Goal: Task Accomplishment & Management: Manage account settings

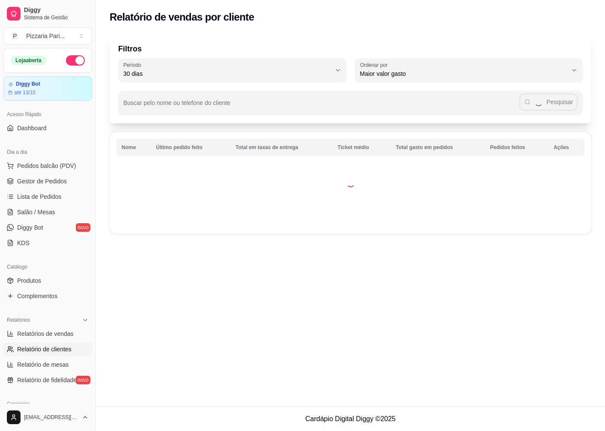
select select "30"
select select "HIGHEST_TOTAL_SPENT_WITH_ORDERS"
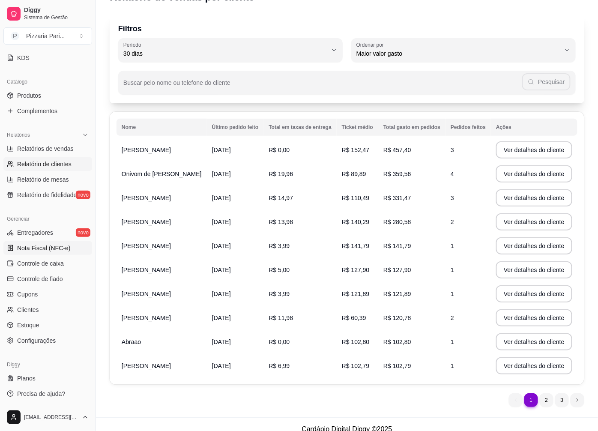
scroll to position [30, 0]
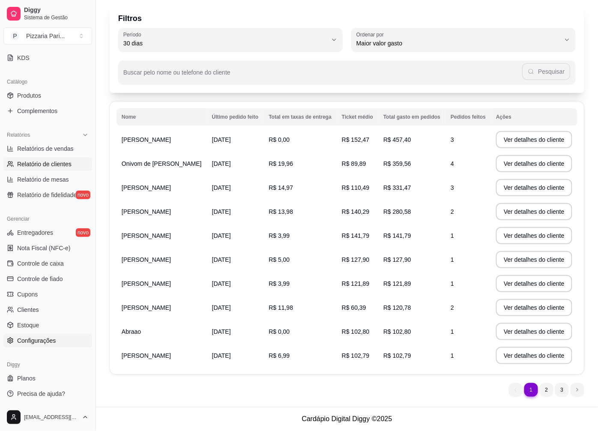
click at [37, 341] on span "Configurações" at bounding box center [36, 340] width 39 height 9
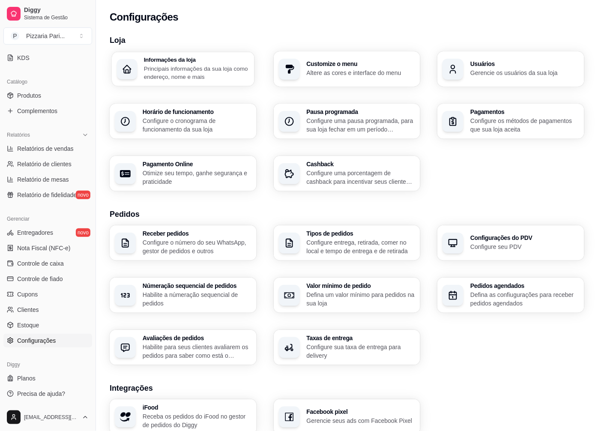
click at [193, 73] on p "Principais informações da sua loja como endereço, nome e mais" at bounding box center [196, 72] width 105 height 17
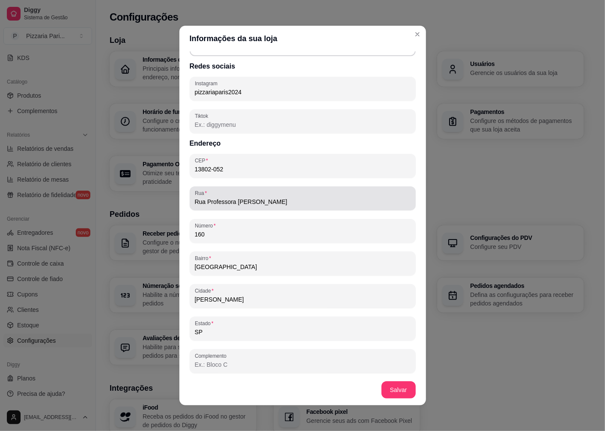
scroll to position [395, 0]
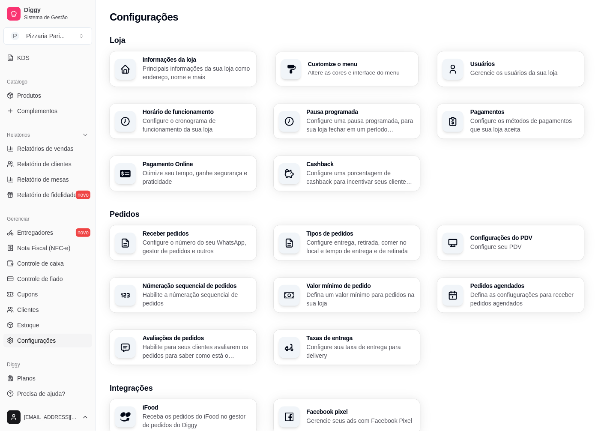
click at [335, 71] on p "Altere as cores e interface do menu" at bounding box center [360, 73] width 105 height 8
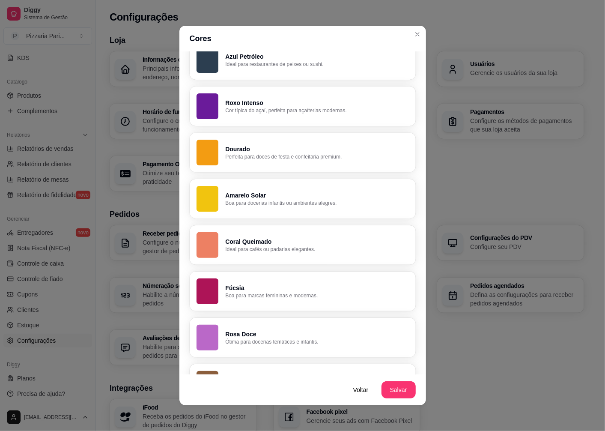
scroll to position [476, 0]
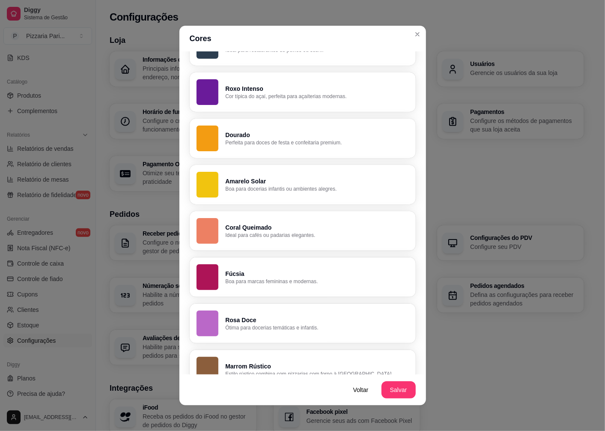
click at [262, 182] on p "Amarelo Solar" at bounding box center [316, 181] width 183 height 9
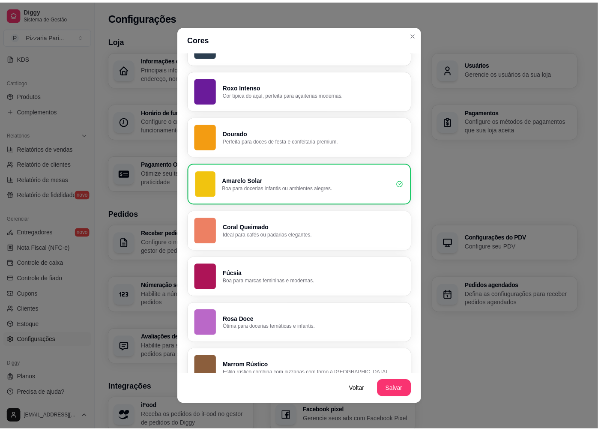
scroll to position [475, 0]
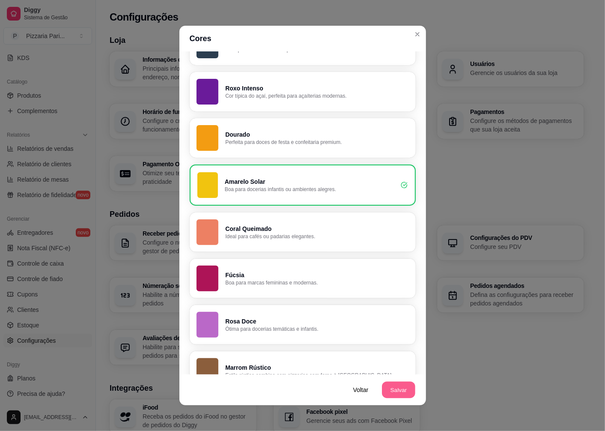
click at [393, 390] on button "Salvar" at bounding box center [398, 390] width 33 height 17
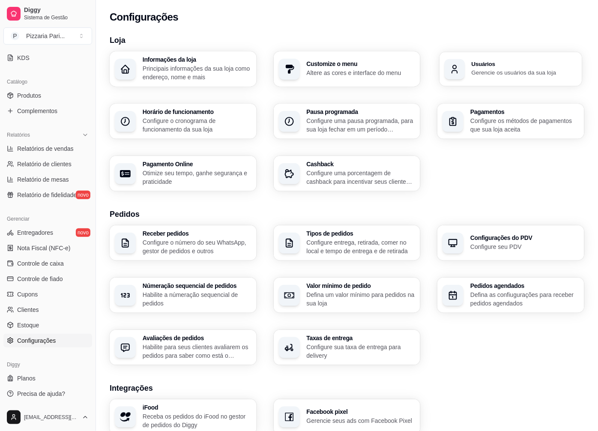
click at [496, 72] on p "Gerencie os usuários da sua loja" at bounding box center [524, 73] width 105 height 8
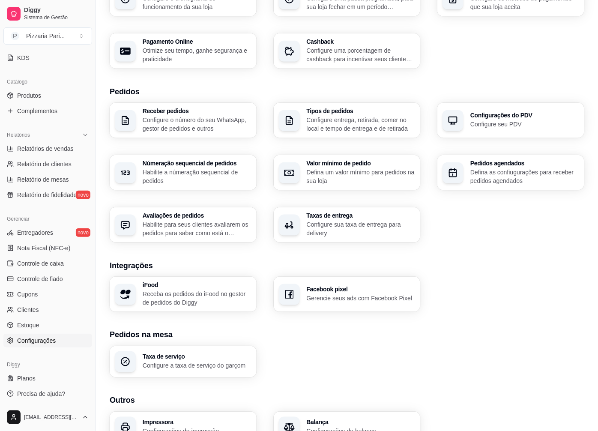
scroll to position [143, 0]
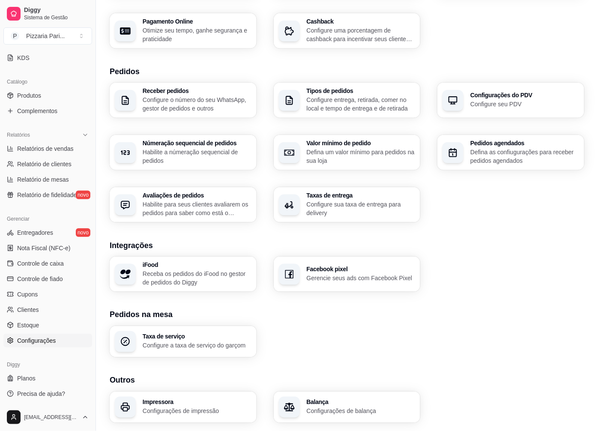
click at [201, 103] on p "Configure o número do seu WhatsApp, gestor de pedidos e outros" at bounding box center [197, 104] width 109 height 17
click at [322, 212] on p "Configure sua taxa de entrega para delivery" at bounding box center [361, 208] width 109 height 17
click at [322, 272] on div "Facebook pixel Gerencie seus ads com Facebook Pixel" at bounding box center [361, 274] width 109 height 16
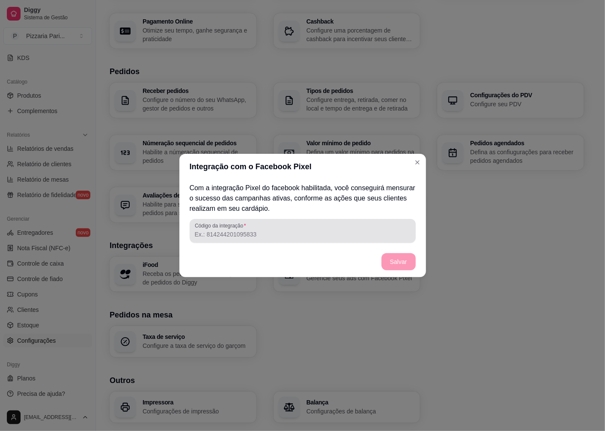
click at [255, 237] on input "Código da integração" at bounding box center [303, 234] width 216 height 9
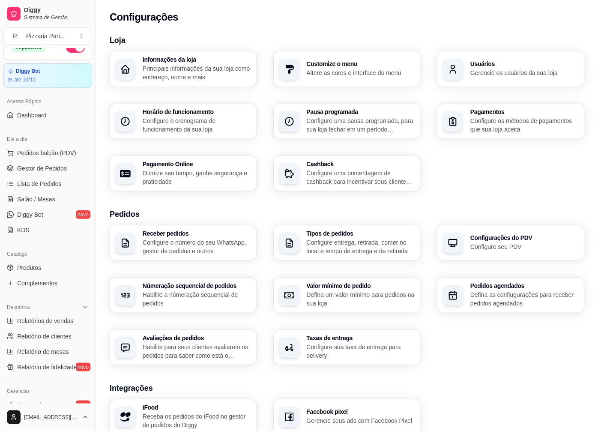
scroll to position [0, 0]
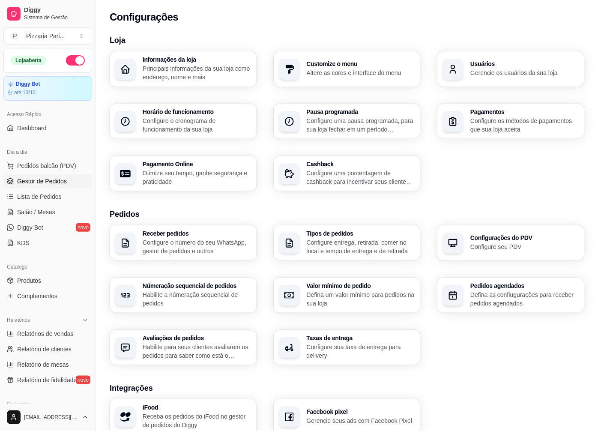
click at [39, 179] on span "Gestor de Pedidos" at bounding box center [42, 181] width 50 height 9
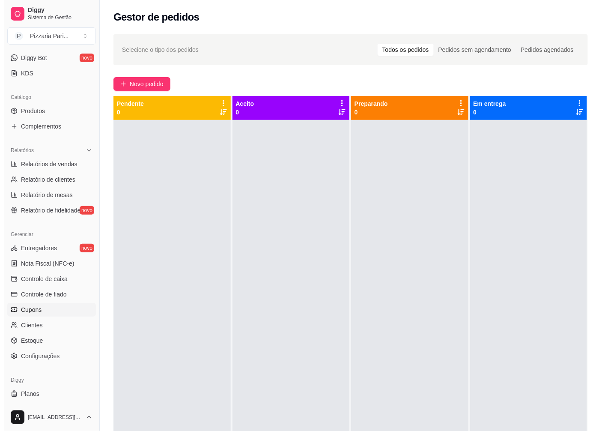
scroll to position [185, 0]
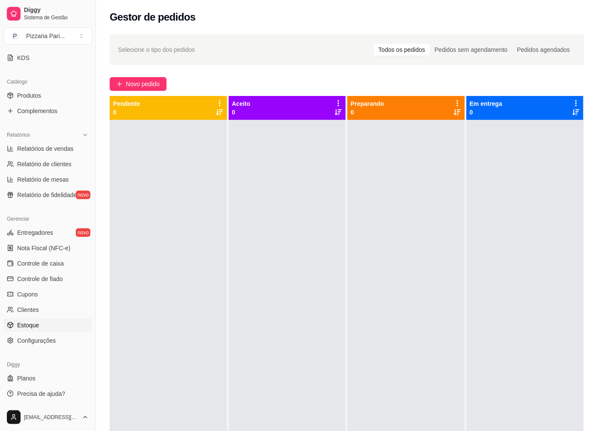
click at [30, 324] on span "Estoque" at bounding box center [28, 325] width 22 height 9
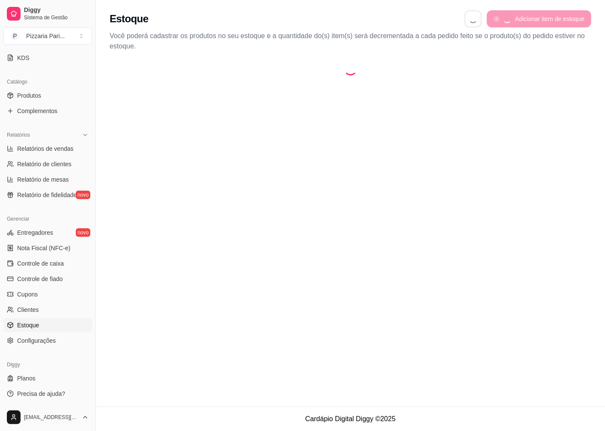
select select "QUANTITY_ORDER"
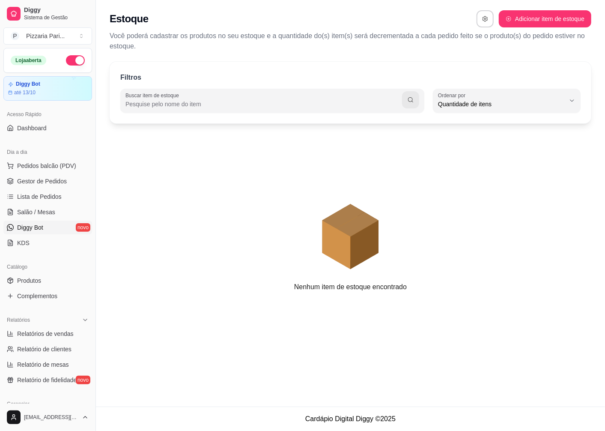
click at [29, 226] on span "Diggy Bot" at bounding box center [30, 227] width 26 height 9
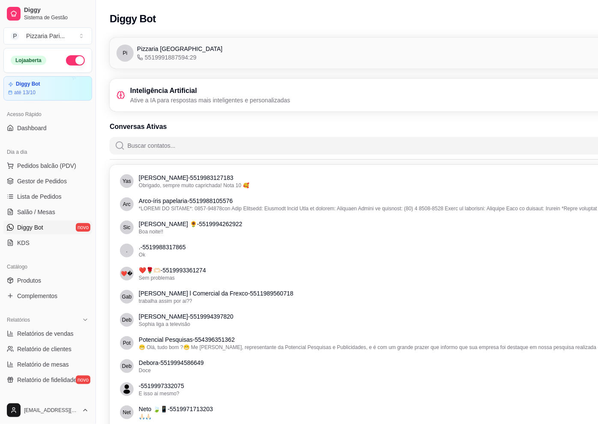
click at [120, 93] on icon at bounding box center [121, 95] width 9 height 9
drag, startPoint x: 120, startPoint y: 93, endPoint x: 154, endPoint y: 94, distance: 34.3
click at [154, 94] on h3 "Inteligência Artificial" at bounding box center [210, 91] width 160 height 10
click at [217, 101] on p "Ative a IA para respostas mais inteligentes e personalizadas" at bounding box center [210, 100] width 160 height 9
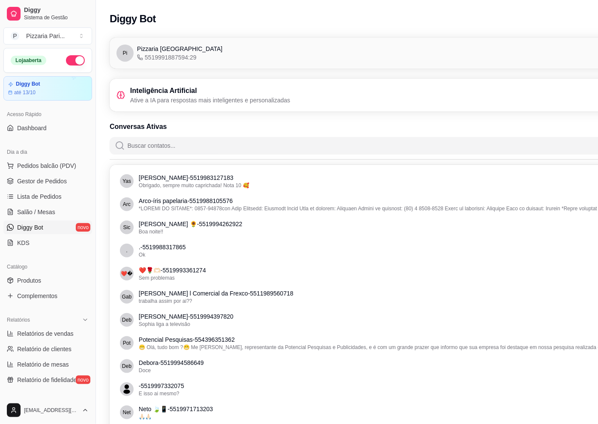
click at [296, 102] on div "Inteligência Artificial Ative a IA para respostas mais inteligentes e personali…" at bounding box center [395, 95] width 557 height 19
click at [153, 50] on span "Pizzaria [GEOGRAPHIC_DATA]" at bounding box center [179, 49] width 85 height 9
click at [36, 180] on span "Gestor de Pedidos" at bounding box center [42, 181] width 50 height 9
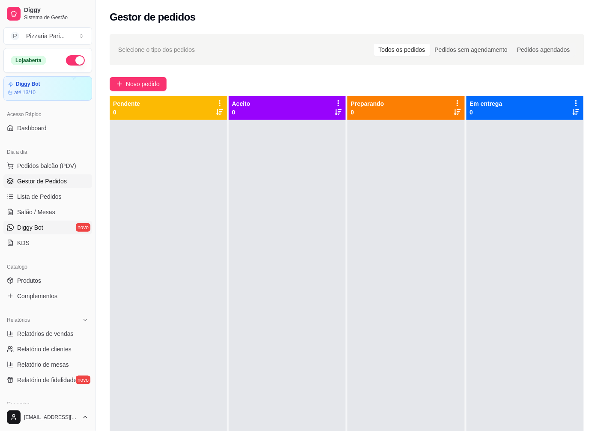
click at [41, 229] on span "Diggy Bot" at bounding box center [30, 227] width 26 height 9
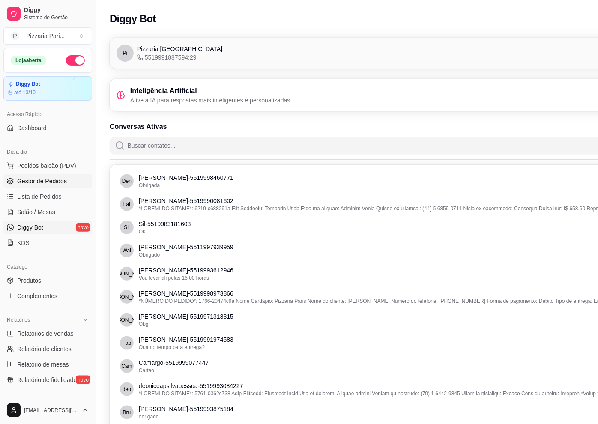
click at [48, 183] on span "Gestor de Pedidos" at bounding box center [42, 181] width 50 height 9
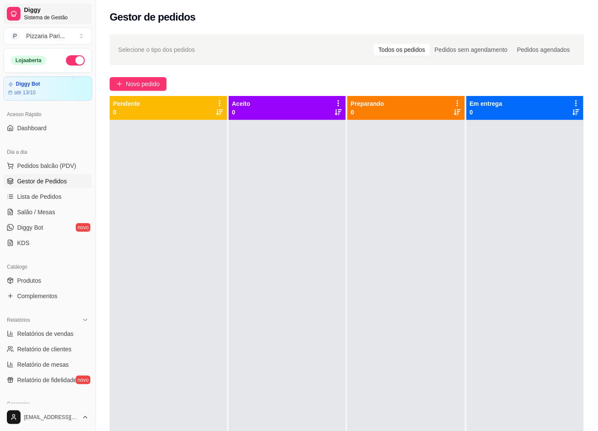
click at [44, 13] on span "Diggy" at bounding box center [56, 10] width 65 height 8
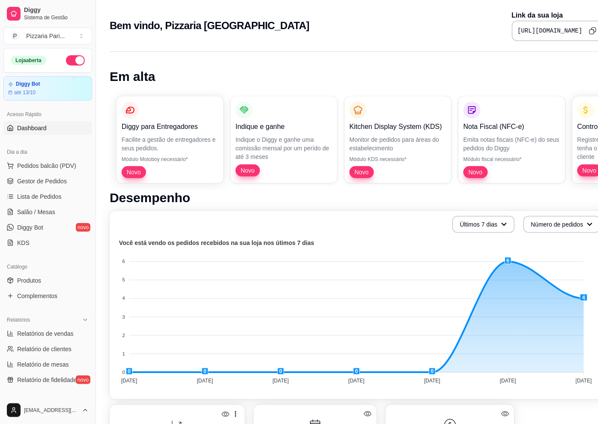
click at [387, 164] on div "Diggy para Entregadores Facilite a gestão de entregadores e seus pedidos. Módul…" at bounding box center [358, 140] width 496 height 101
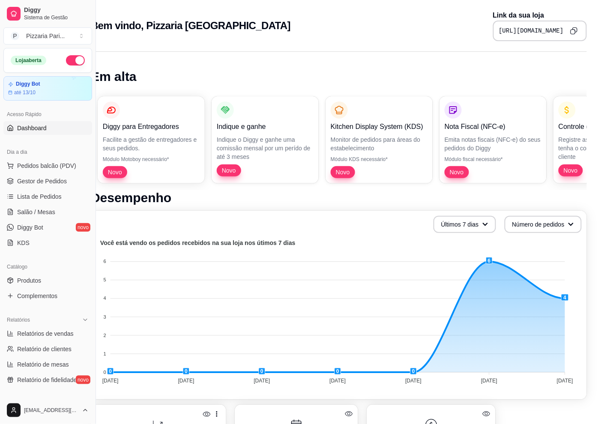
click at [568, 144] on p "Registre as suas vendas em fiado e tenha o controle das contas de cada cliente" at bounding box center [607, 148] width 97 height 26
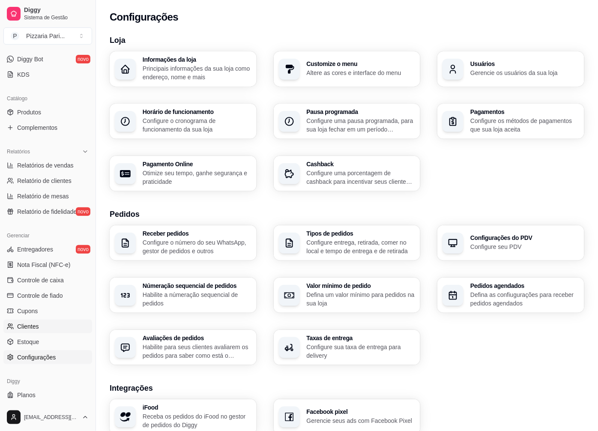
scroll to position [185, 0]
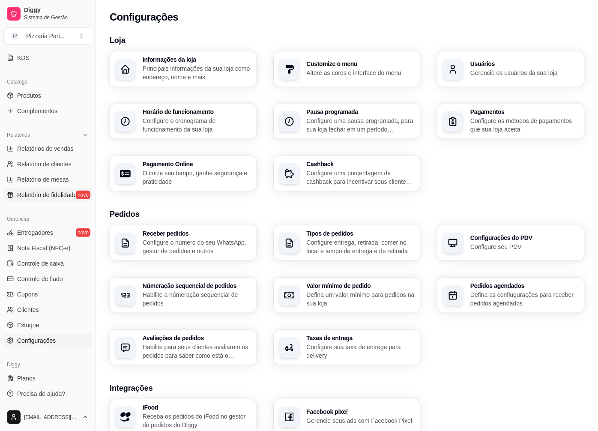
click at [59, 194] on span "Relatório de fidelidade" at bounding box center [47, 195] width 60 height 9
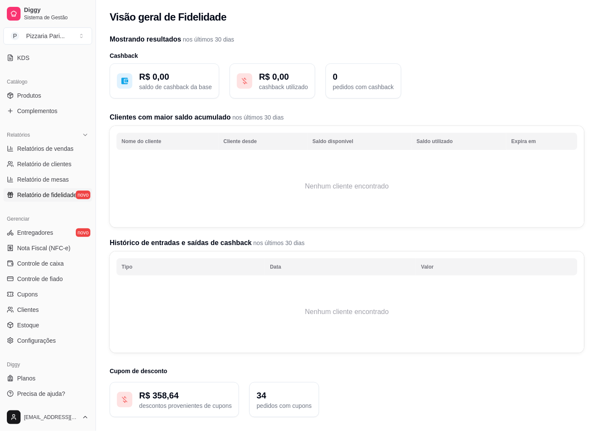
click at [362, 81] on p "0" at bounding box center [363, 77] width 61 height 12
click at [297, 71] on p "R$ 0,00" at bounding box center [283, 77] width 49 height 12
click at [255, 80] on button "R$ 0,00 cashback utilizado" at bounding box center [273, 80] width 86 height 35
click at [171, 79] on p "R$ 0,00" at bounding box center [175, 77] width 73 height 12
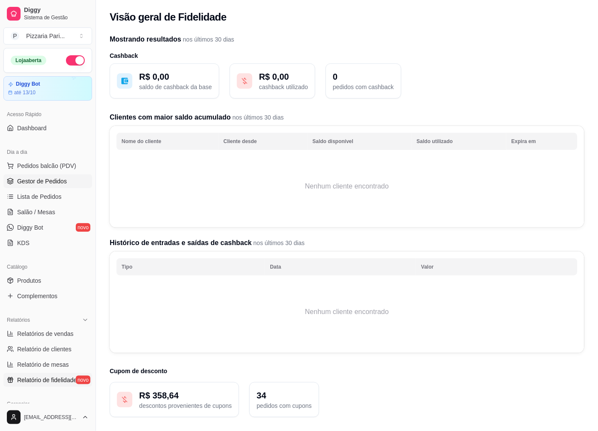
click at [45, 183] on span "Gestor de Pedidos" at bounding box center [42, 181] width 50 height 9
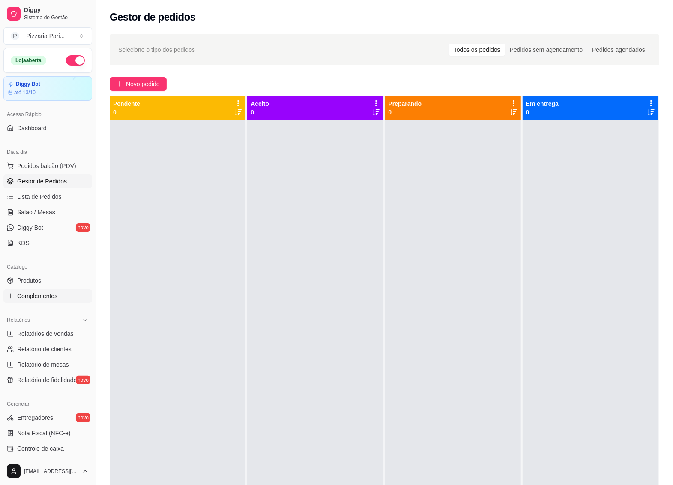
click at [33, 294] on span "Complementos" at bounding box center [37, 296] width 40 height 9
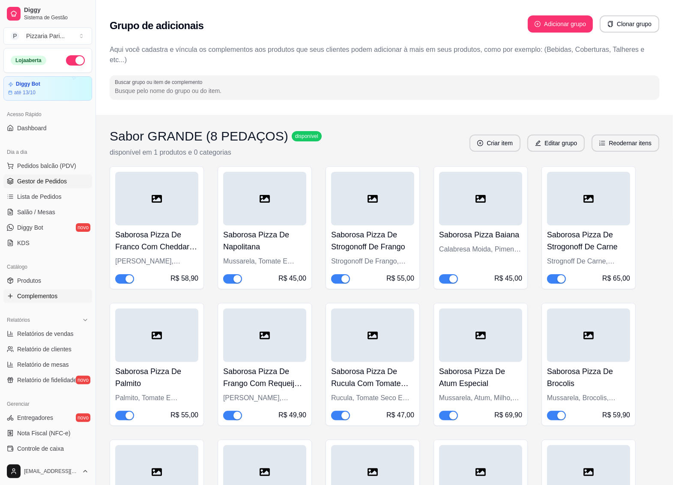
click at [34, 177] on span "Gestor de Pedidos" at bounding box center [42, 181] width 50 height 9
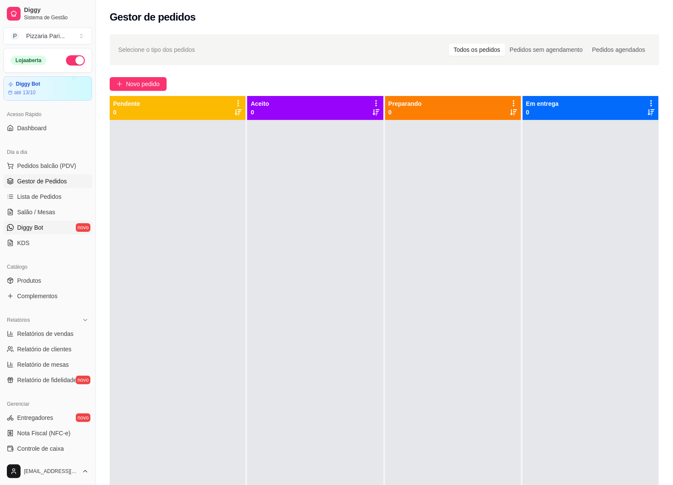
click at [34, 228] on span "Diggy Bot" at bounding box center [30, 227] width 26 height 9
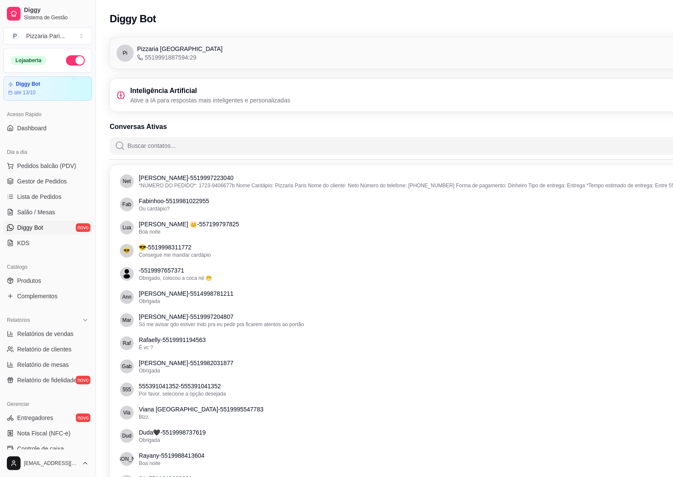
scroll to position [0, 96]
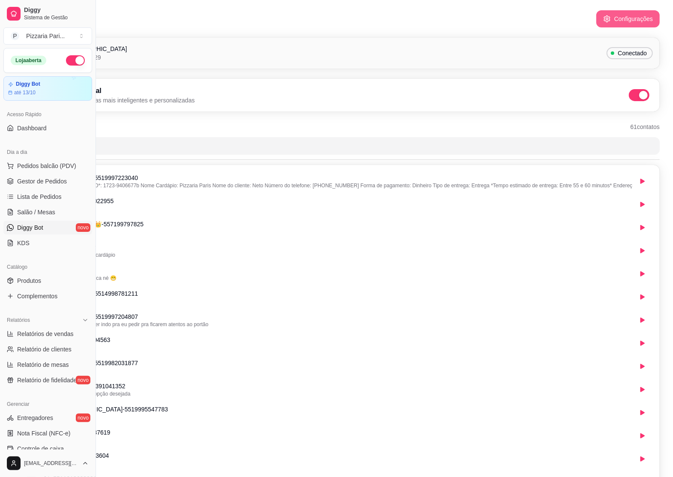
click at [605, 14] on button "Configurações" at bounding box center [627, 18] width 63 height 17
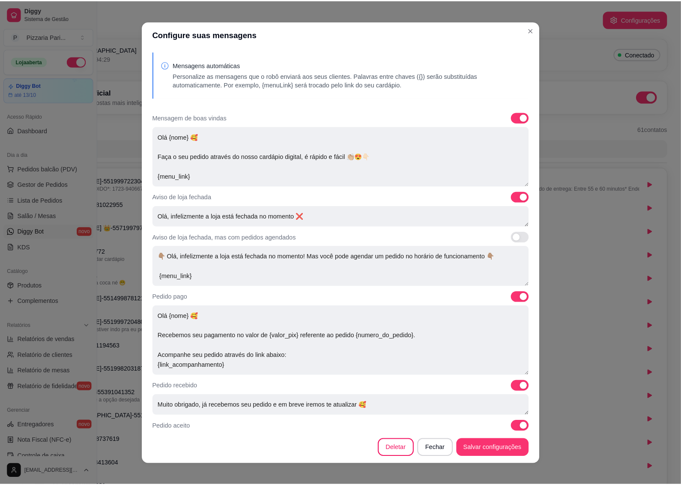
scroll to position [0, 88]
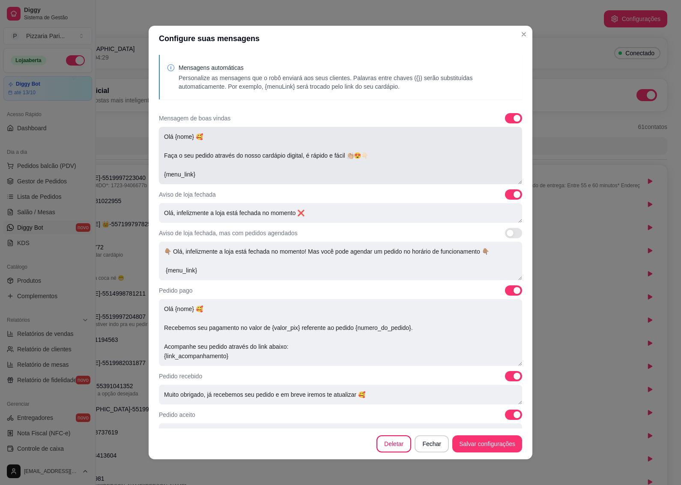
click at [183, 176] on textarea "Olá {nome} 🥰 Faça o seu pedido através do nosso cardápio digital, é rápido e fá…" at bounding box center [340, 155] width 363 height 57
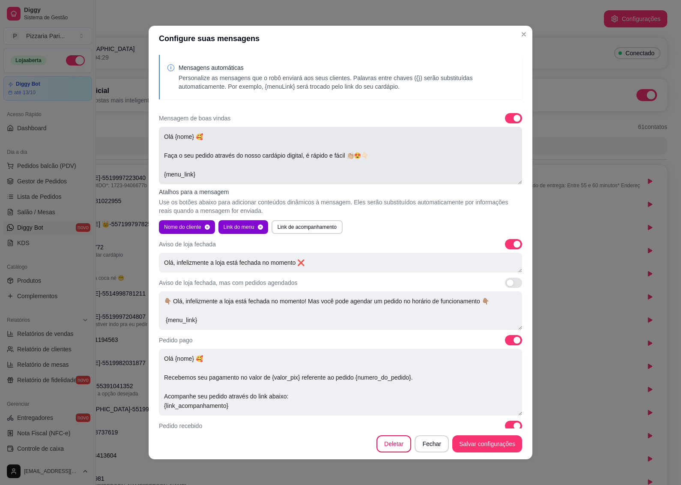
click at [188, 174] on textarea "Olá {nome} 🥰 Faça o seu pedido através do nosso cardápio digital, é rápido e fá…" at bounding box center [340, 155] width 363 height 57
click at [172, 164] on textarea "Olá {nome} 🥰 Faça o seu pedido através do nosso cardápio digital, é rápido e fá…" at bounding box center [340, 155] width 363 height 57
click at [240, 229] on button "Link do menu" at bounding box center [240, 226] width 42 height 13
click at [301, 229] on button "Link de acompanhamento" at bounding box center [307, 227] width 71 height 14
type textarea "Olá {nome} 🥰 Faça o seu pedido através do nosso cardápio digital, é rápido e fá…"
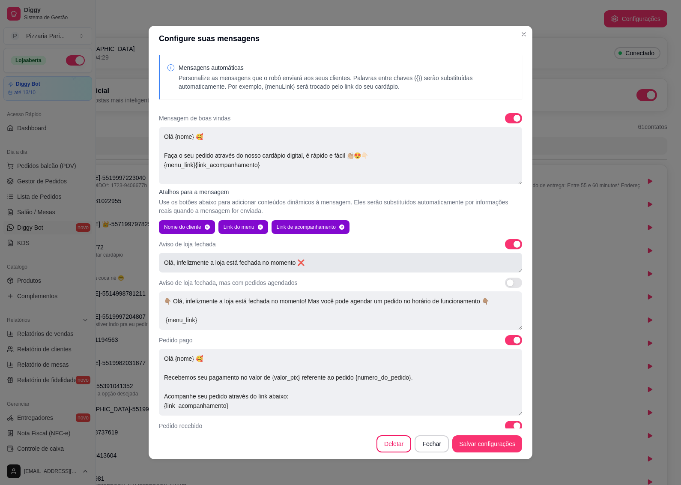
click at [311, 260] on textarea "Olá, infelizmente a loja está fechada no momento ❌" at bounding box center [340, 263] width 363 height 20
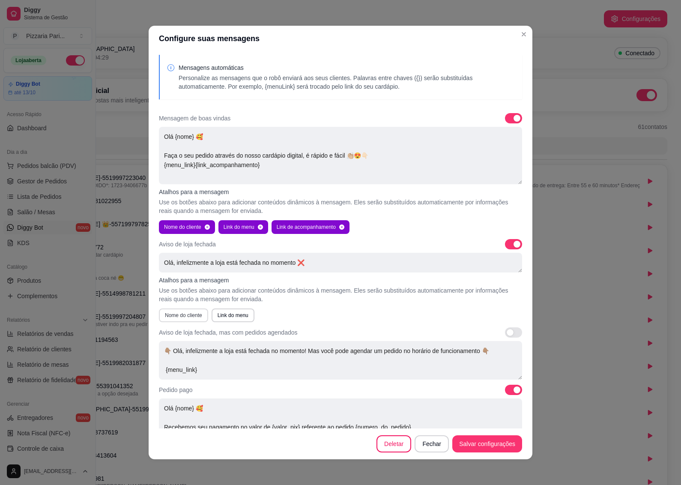
click at [187, 316] on button "Nome do cliente" at bounding box center [183, 316] width 49 height 14
type textarea "Olá, infelizmente a loja está fechada no momento {nome}"
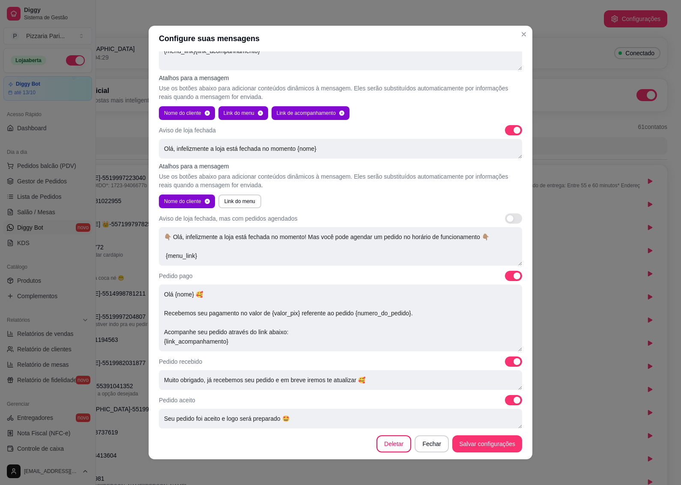
scroll to position [161, 0]
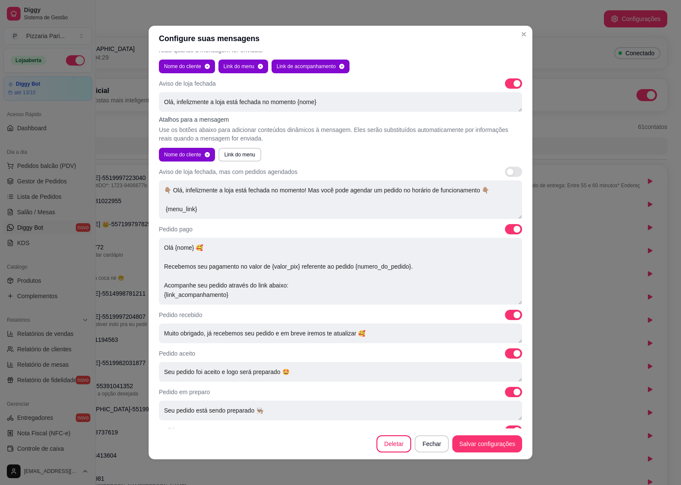
click at [507, 171] on span at bounding box center [510, 171] width 7 height 7
click at [505, 174] on input "checkbox" at bounding box center [508, 177] width 6 height 6
click at [514, 171] on span at bounding box center [517, 171] width 7 height 7
click at [506, 174] on input "checkbox" at bounding box center [508, 177] width 6 height 6
checkbox input "false"
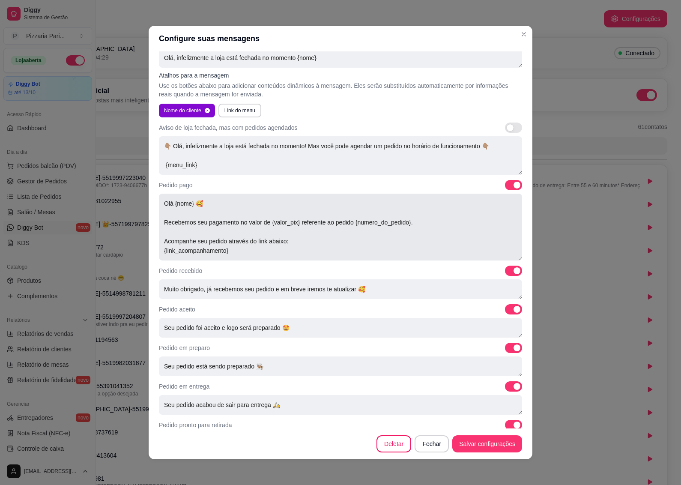
scroll to position [214, 0]
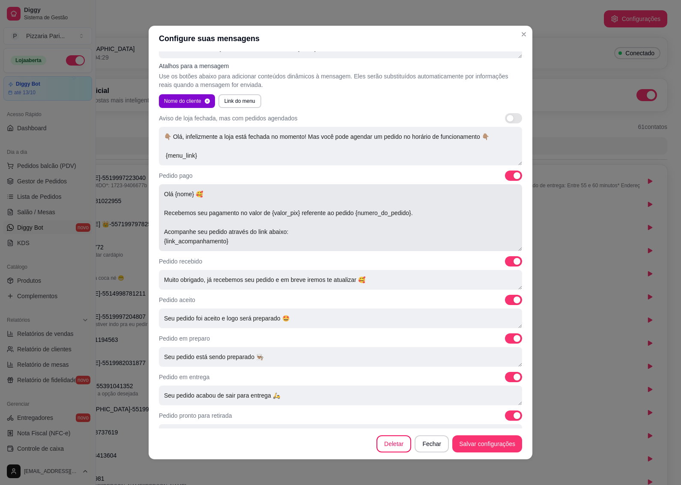
click at [214, 237] on textarea "Olá {nome} 🥰 Recebemos seu pagamento no valor de {valor_pix} referente ao pedid…" at bounding box center [340, 217] width 363 height 67
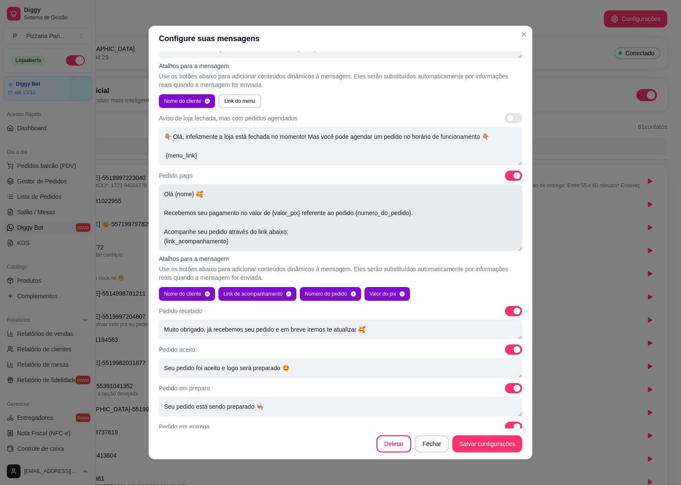
click at [272, 241] on textarea "Olá {nome} 🥰 Recebemos seu pagamento no valor de {valor_pix} referente ao pedid…" at bounding box center [340, 217] width 363 height 67
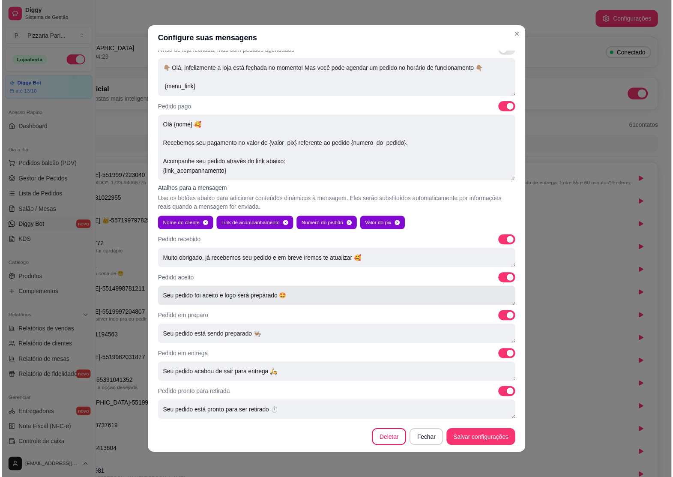
scroll to position [1, 0]
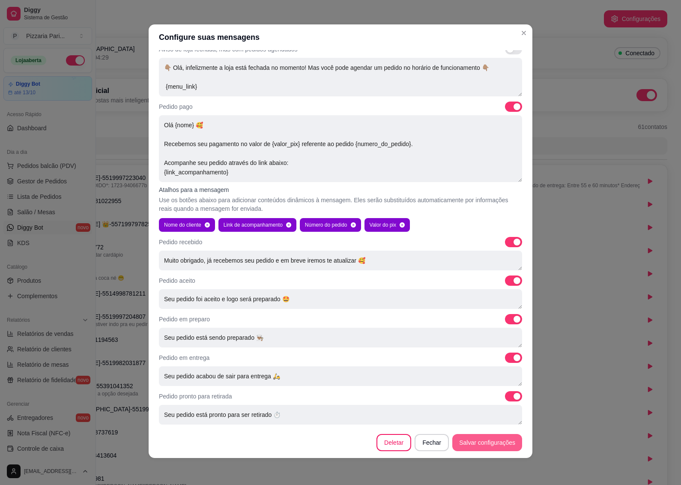
click at [467, 431] on footer "Deletar Fechar Salvar configurações" at bounding box center [341, 442] width 384 height 31
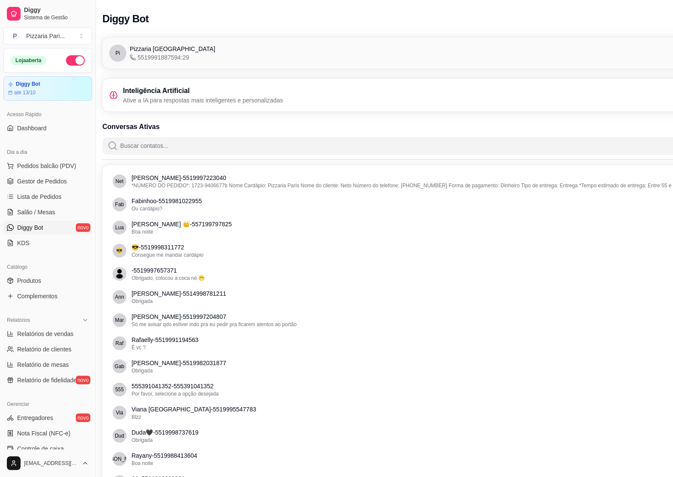
scroll to position [0, 96]
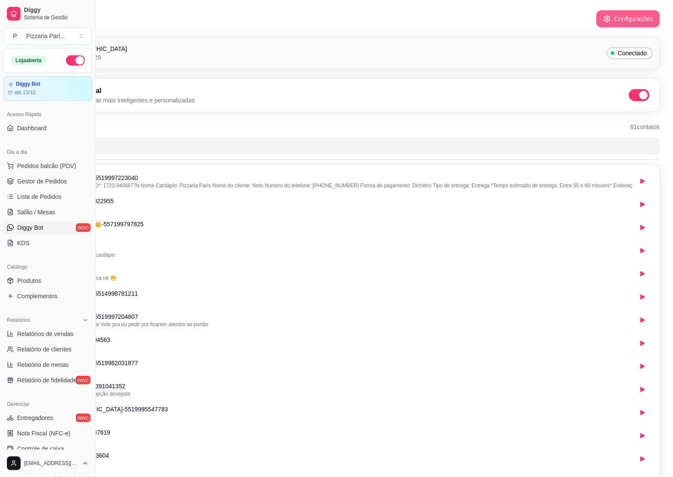
click at [605, 18] on button "Configurações" at bounding box center [627, 18] width 63 height 17
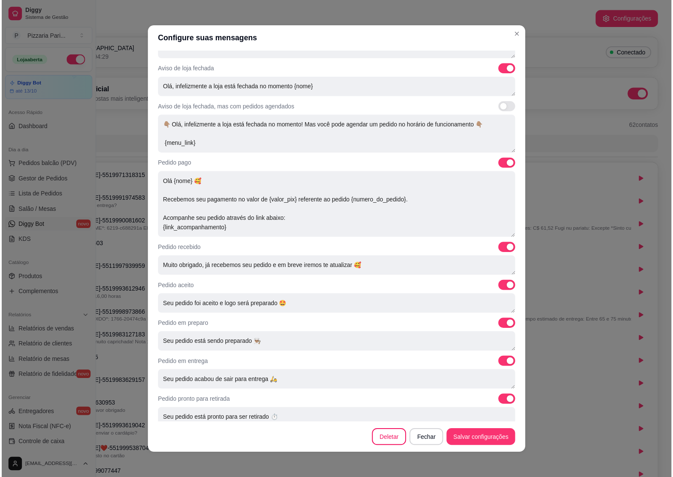
scroll to position [133, 0]
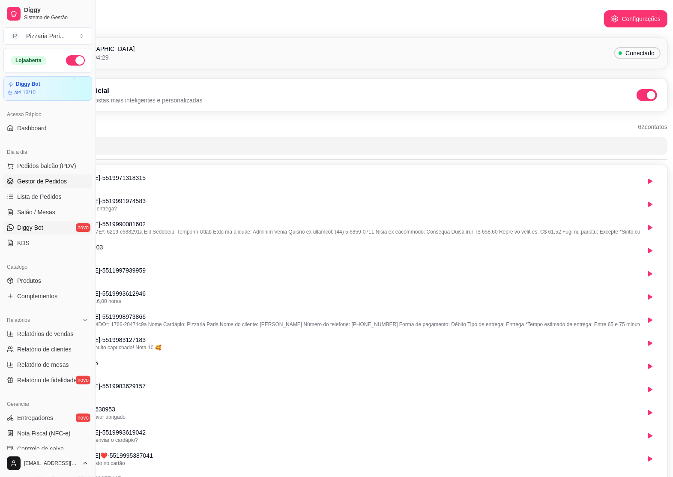
click at [22, 177] on link "Gestor de Pedidos" at bounding box center [47, 181] width 89 height 14
